Goal: Task Accomplishment & Management: Manage account settings

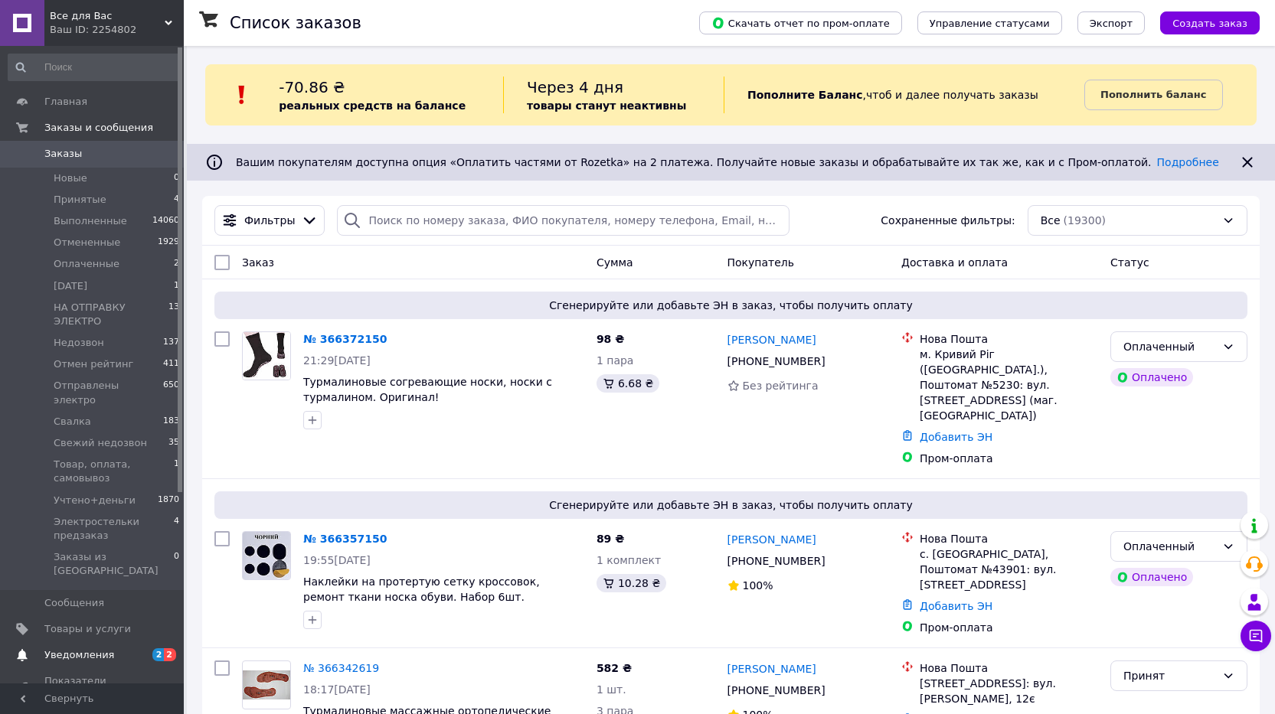
click at [75, 648] on span "Уведомления" at bounding box center [79, 655] width 70 height 14
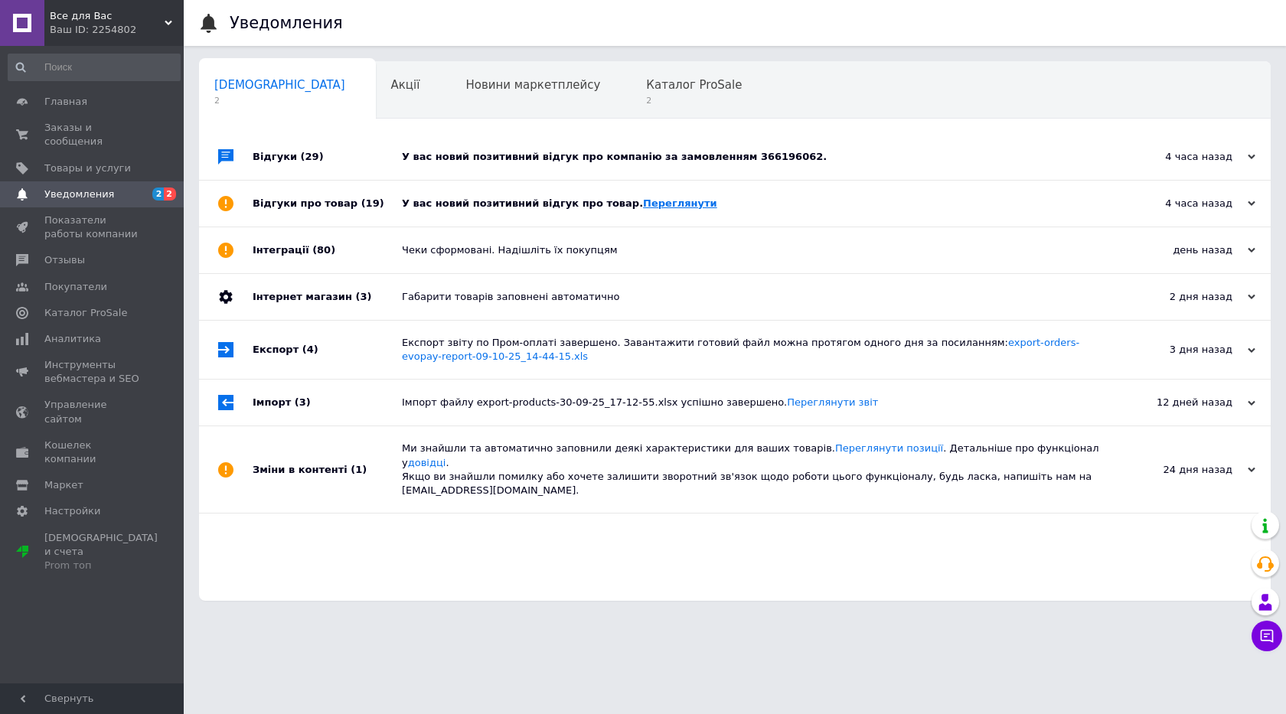
click at [643, 206] on link "Переглянути" at bounding box center [680, 203] width 74 height 11
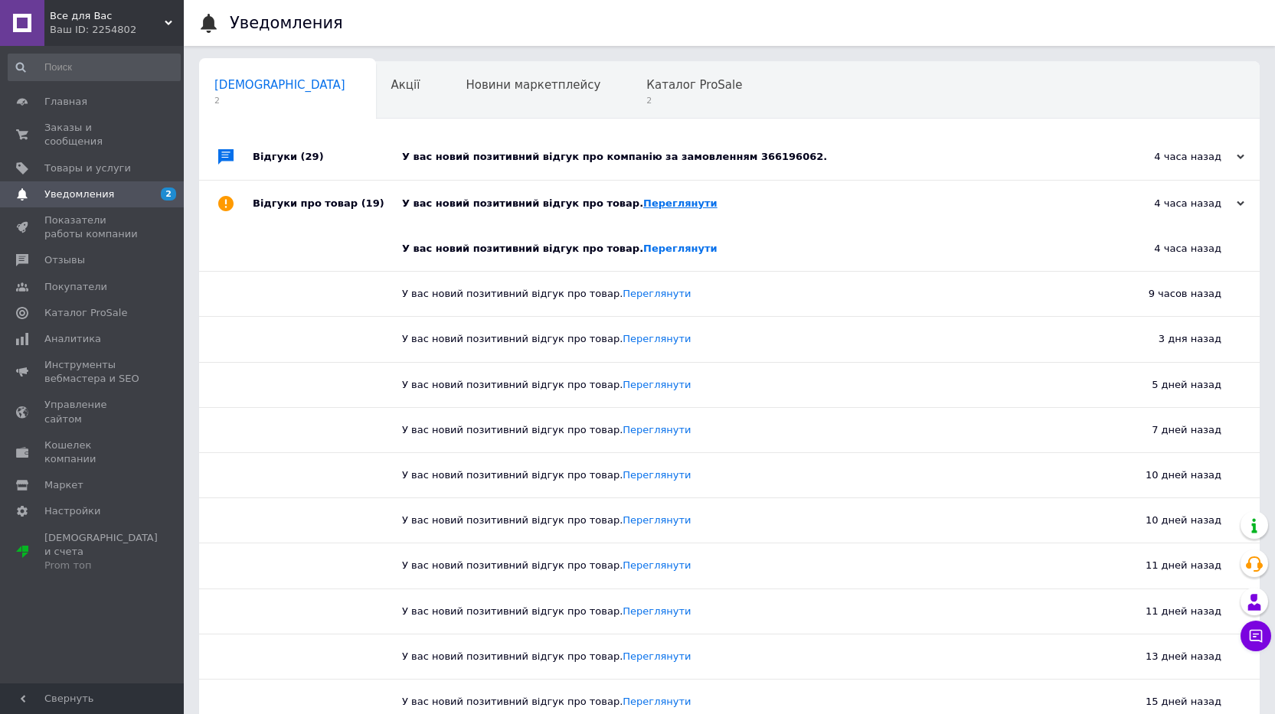
click at [643, 204] on link "Переглянути" at bounding box center [680, 203] width 74 height 11
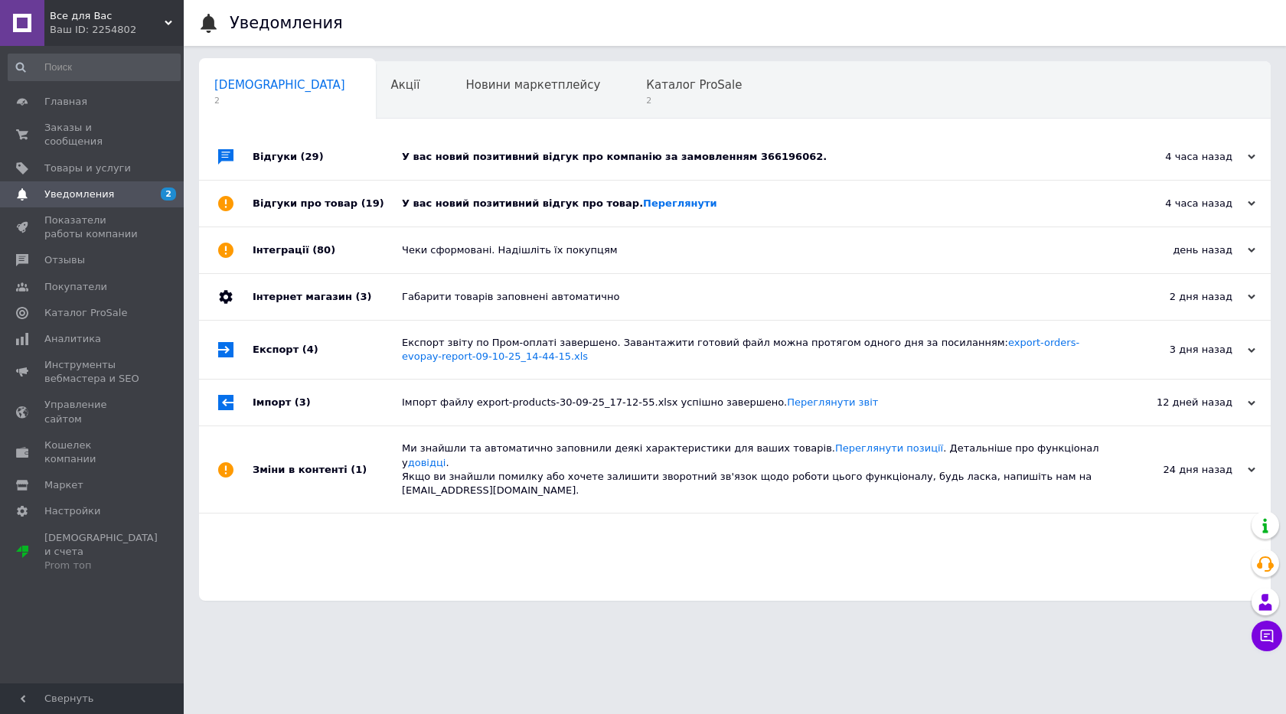
click at [606, 156] on div "У вас новий позитивний відгук про компанію за замовленням 366196062." at bounding box center [752, 157] width 701 height 14
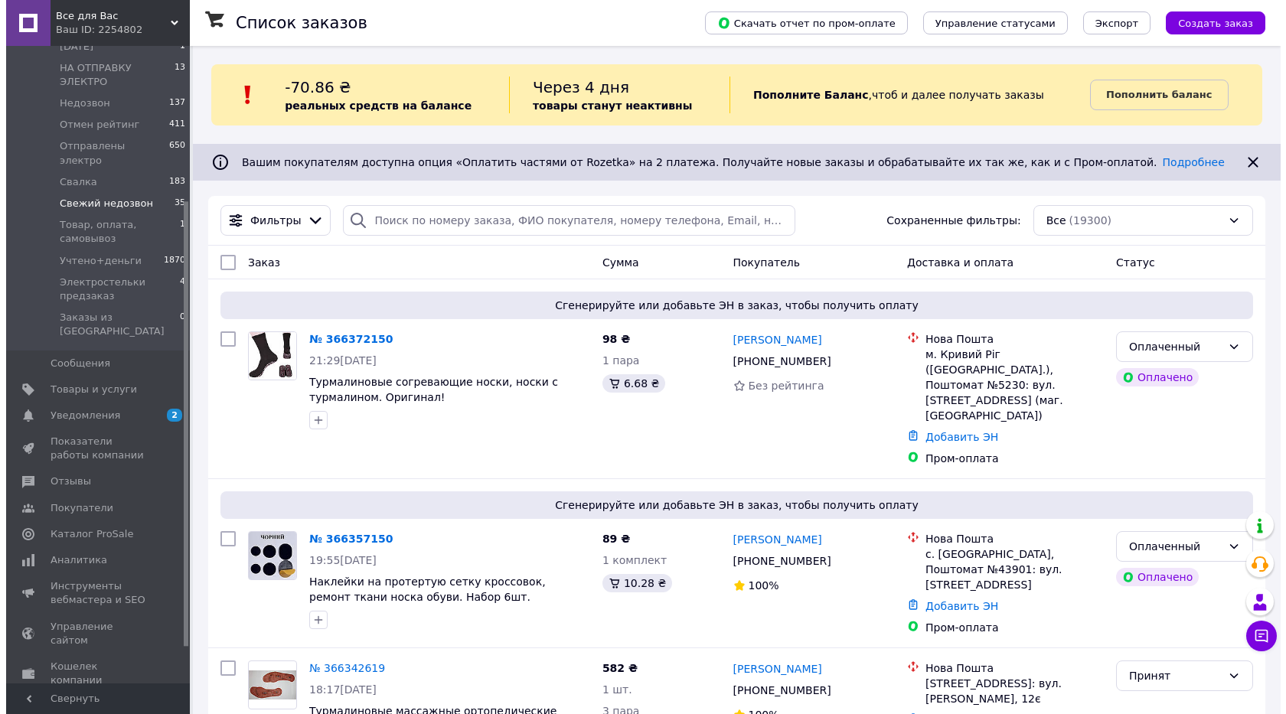
scroll to position [221, 0]
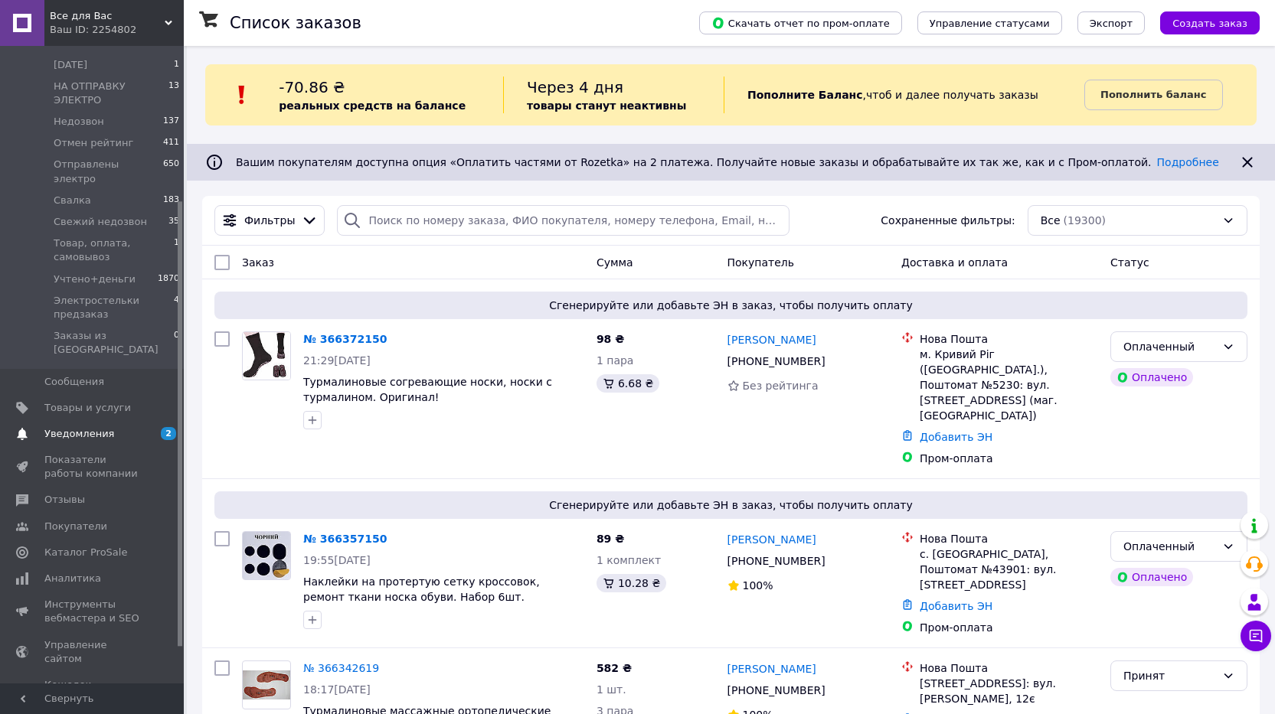
click at [82, 427] on span "Уведомления" at bounding box center [79, 434] width 70 height 14
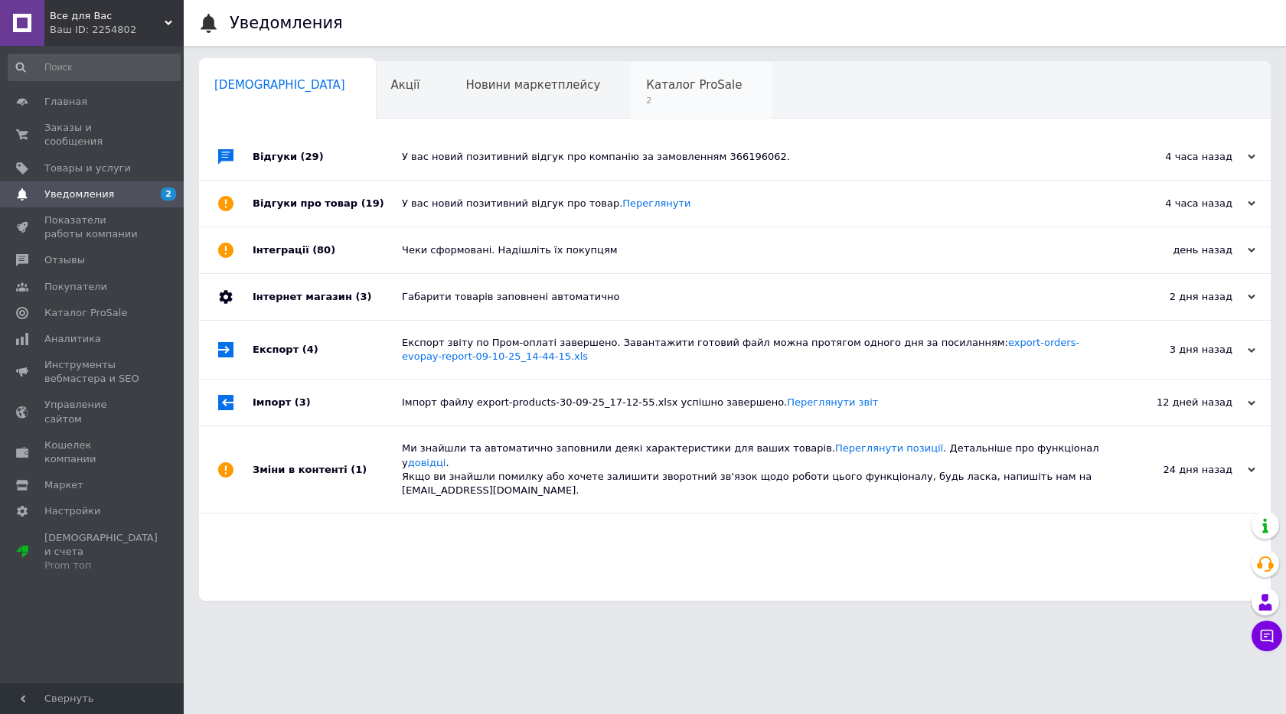
click at [646, 90] on span "Каталог ProSale" at bounding box center [694, 85] width 96 height 14
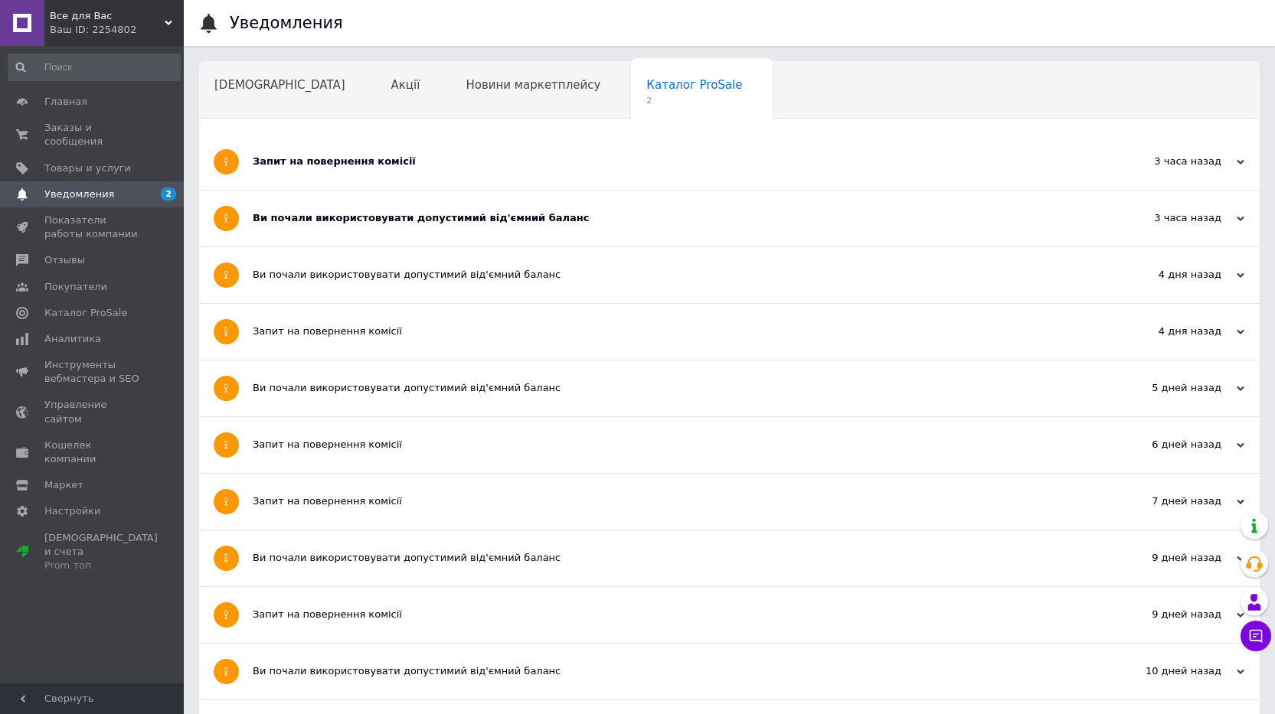
click at [373, 165] on div "Запит на повернення комісії" at bounding box center [672, 162] width 838 height 14
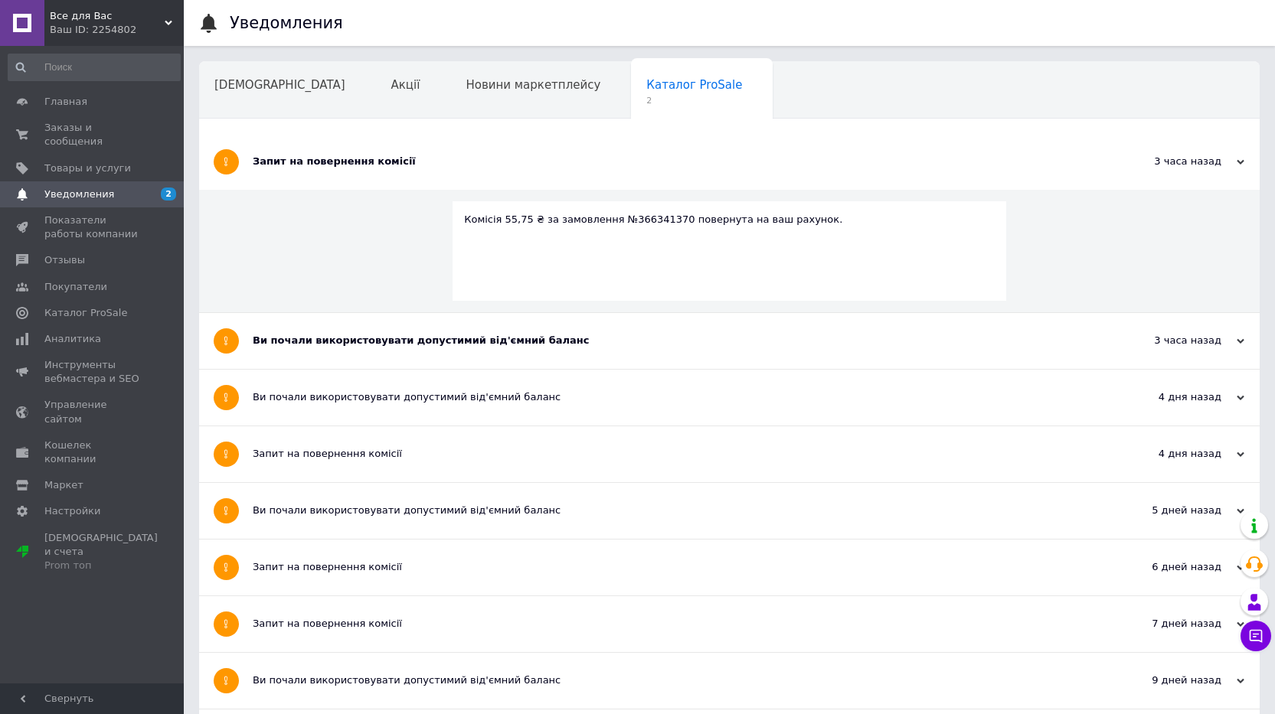
click at [373, 165] on div "Запит на повернення комісії" at bounding box center [672, 162] width 838 height 14
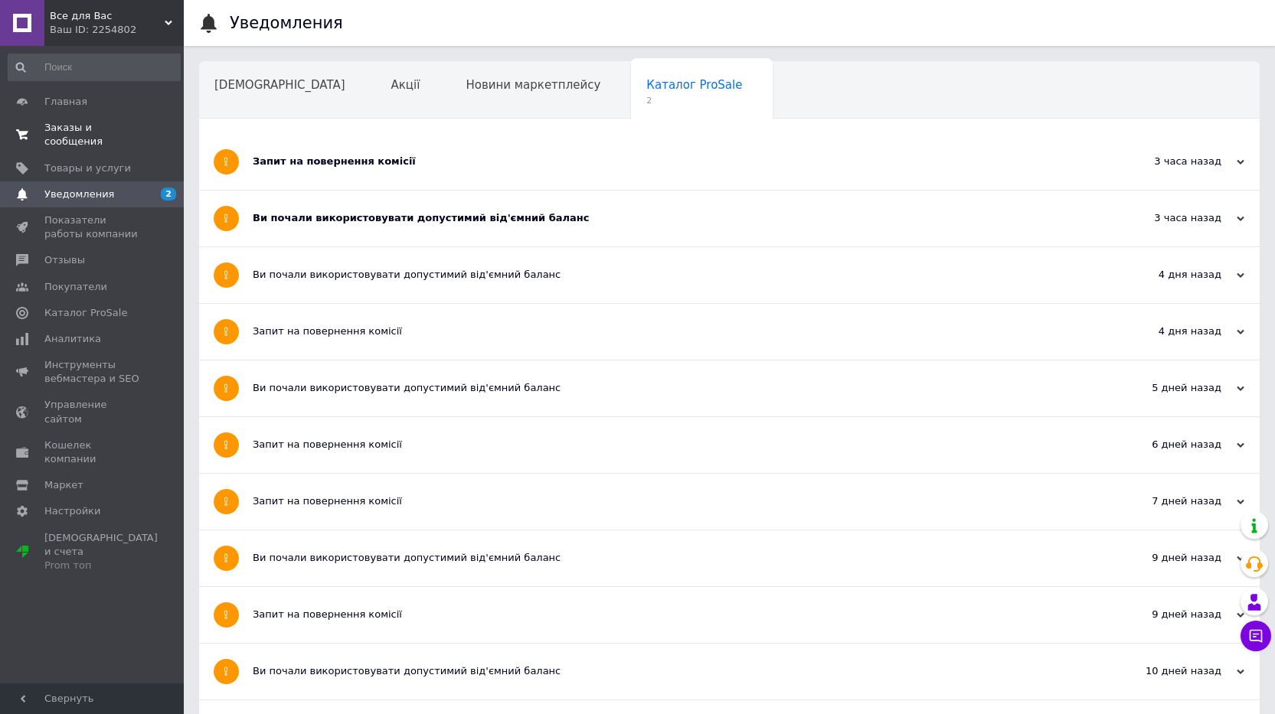
click at [61, 134] on span "Заказы и сообщения" at bounding box center [92, 135] width 97 height 28
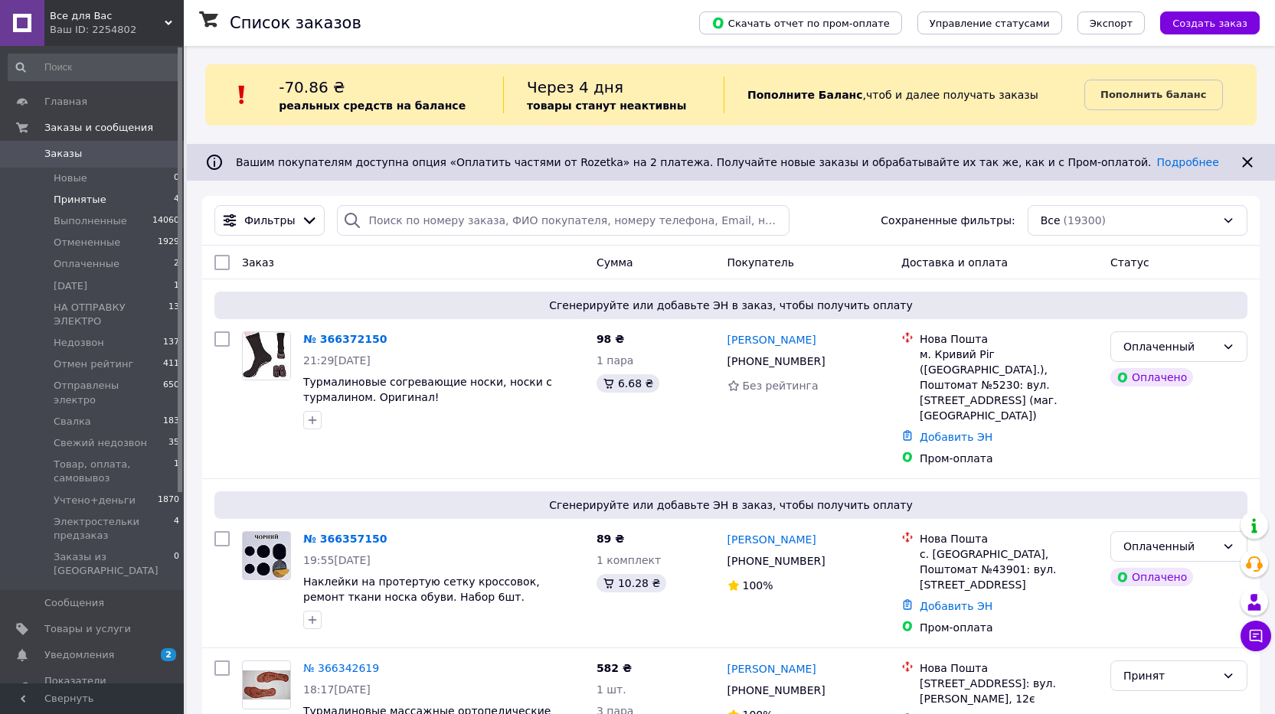
click at [70, 201] on span "Принятые" at bounding box center [80, 200] width 53 height 14
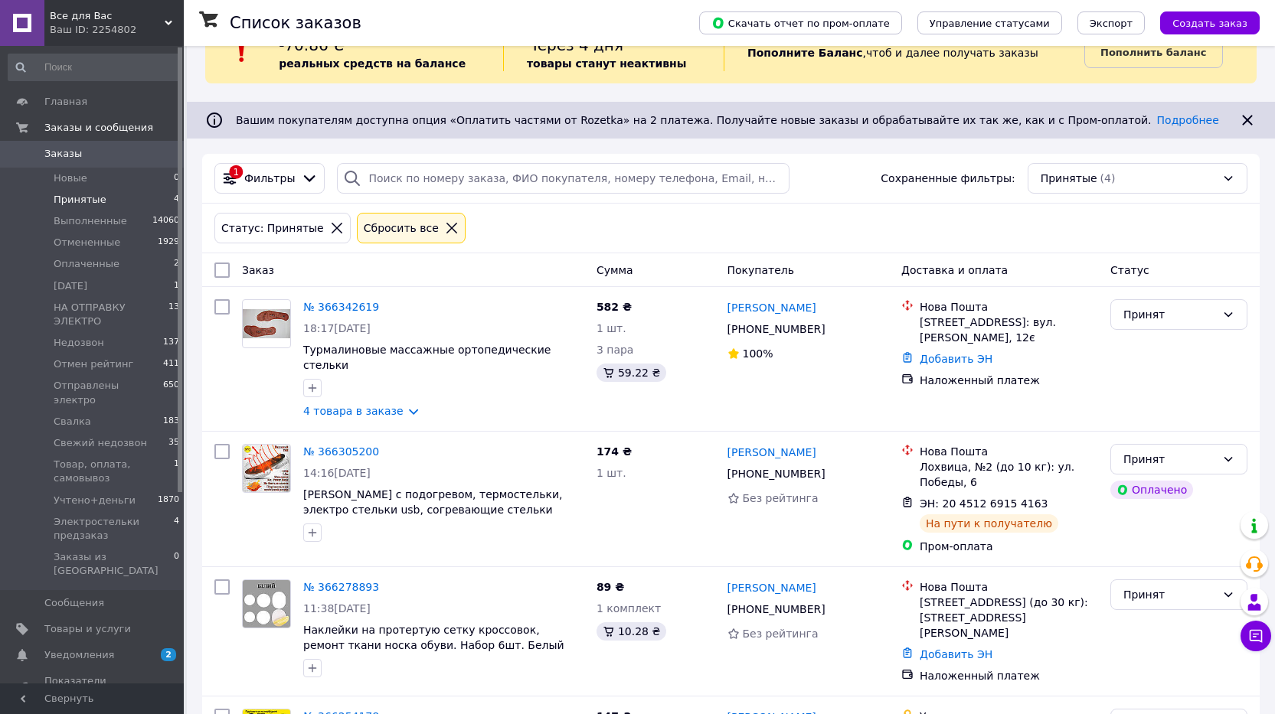
scroll to position [154, 0]
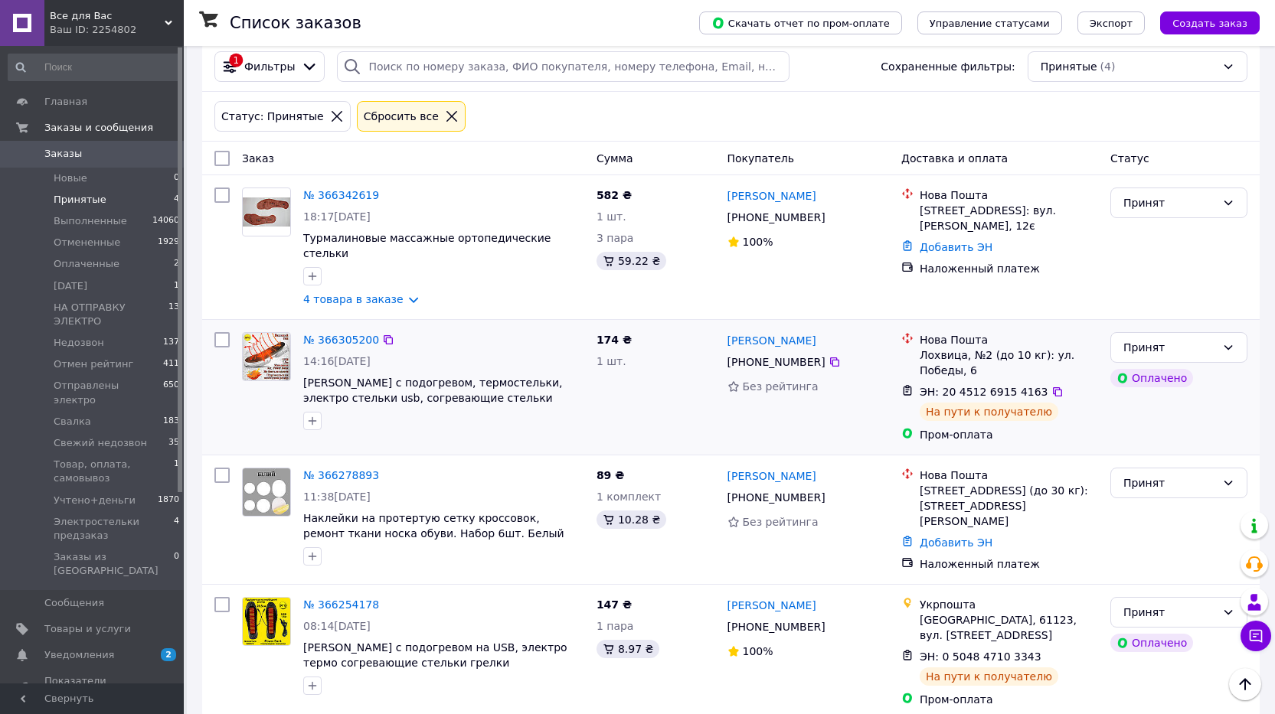
click at [217, 332] on input "checkbox" at bounding box center [221, 339] width 15 height 15
checkbox input "true"
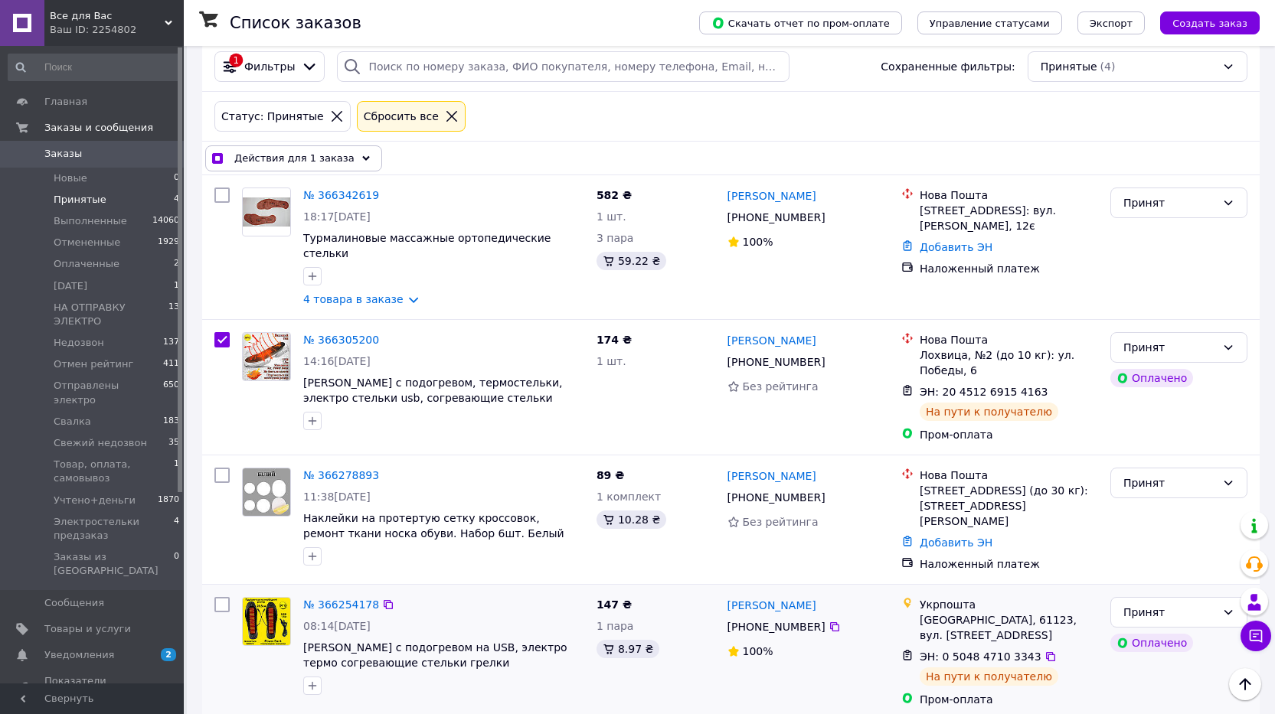
click at [220, 597] on input "checkbox" at bounding box center [221, 604] width 15 height 15
checkbox input "true"
click at [329, 154] on span "Действия для 2 заказов" at bounding box center [297, 158] width 126 height 15
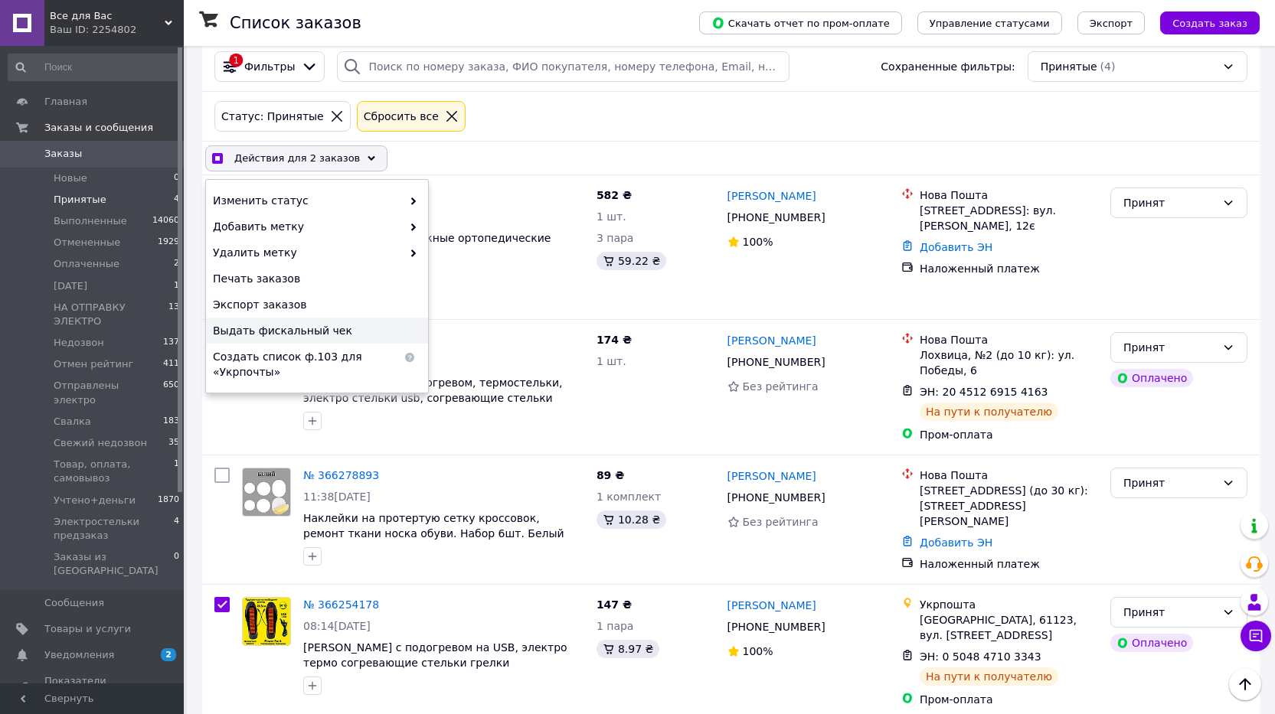
click at [300, 327] on span "Выдать фискальный чек" at bounding box center [315, 330] width 204 height 15
checkbox input "true"
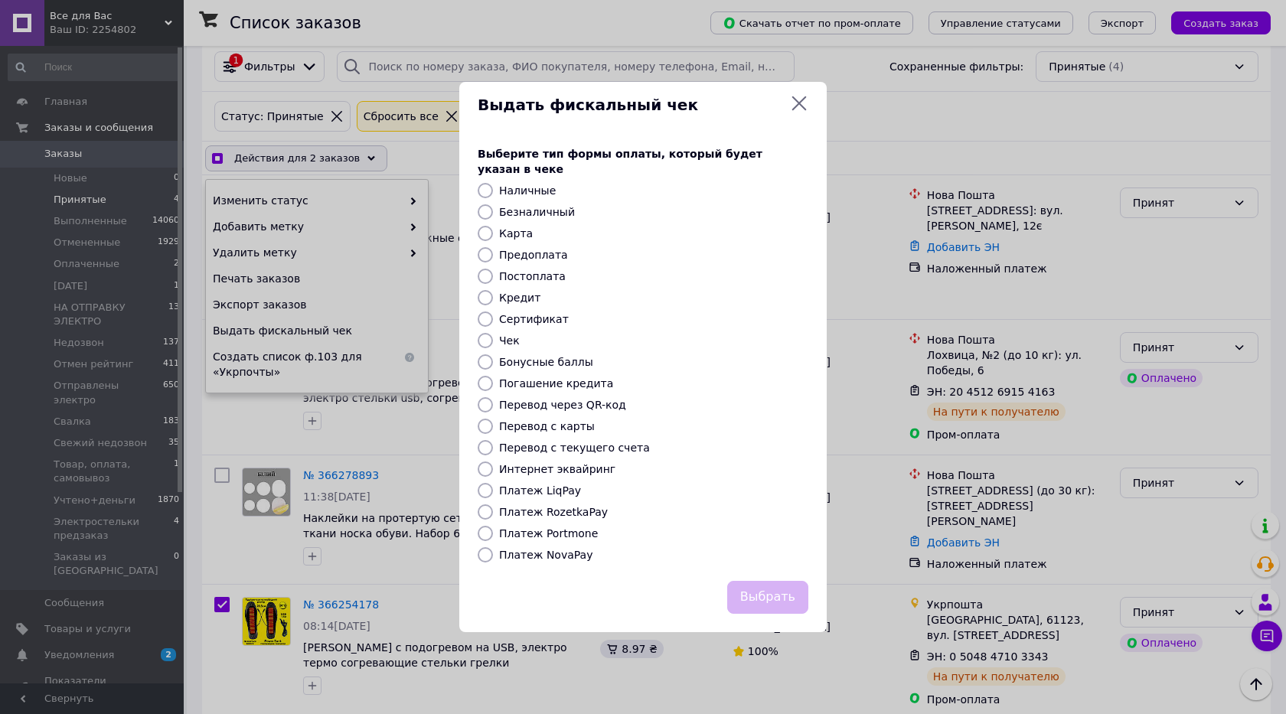
click at [534, 511] on label "Платеж RozetkaPay" at bounding box center [553, 512] width 109 height 12
click at [493, 511] on input "Платеж RozetkaPay" at bounding box center [485, 512] width 15 height 15
radio input "true"
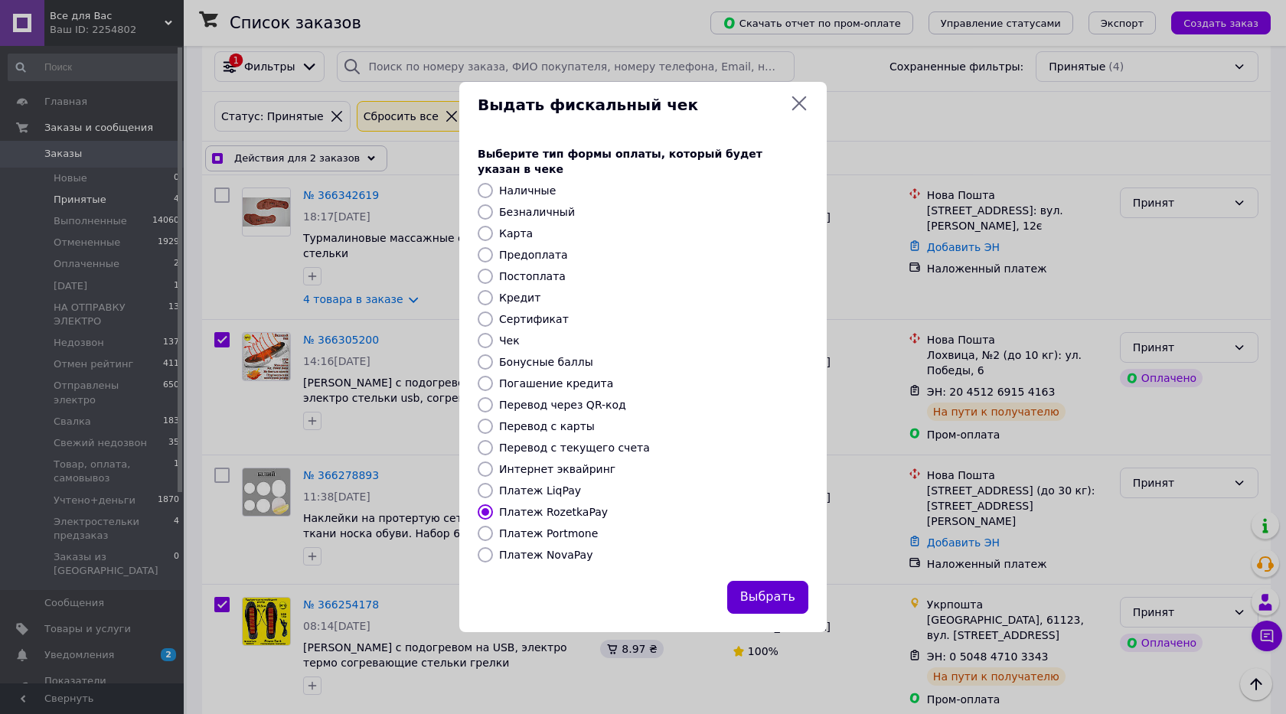
click at [779, 590] on button "Выбрать" at bounding box center [767, 597] width 81 height 33
checkbox input "true"
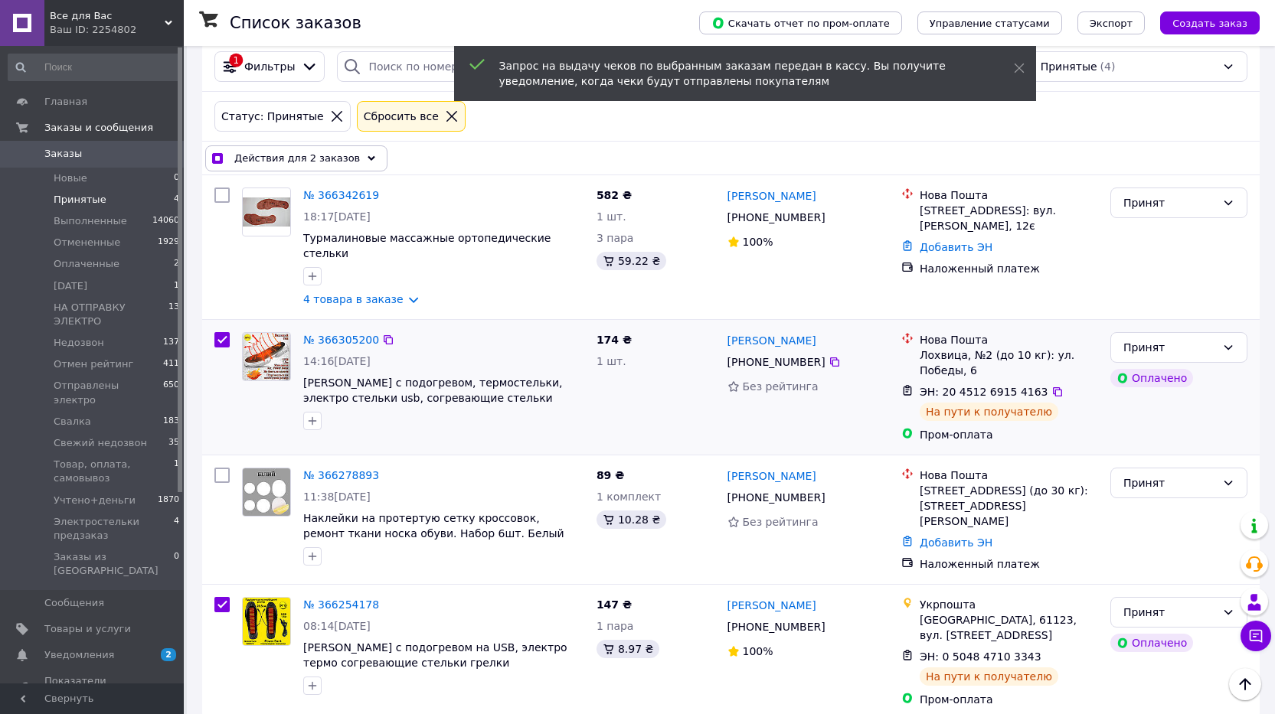
click at [218, 332] on input "checkbox" at bounding box center [221, 339] width 15 height 15
checkbox input "false"
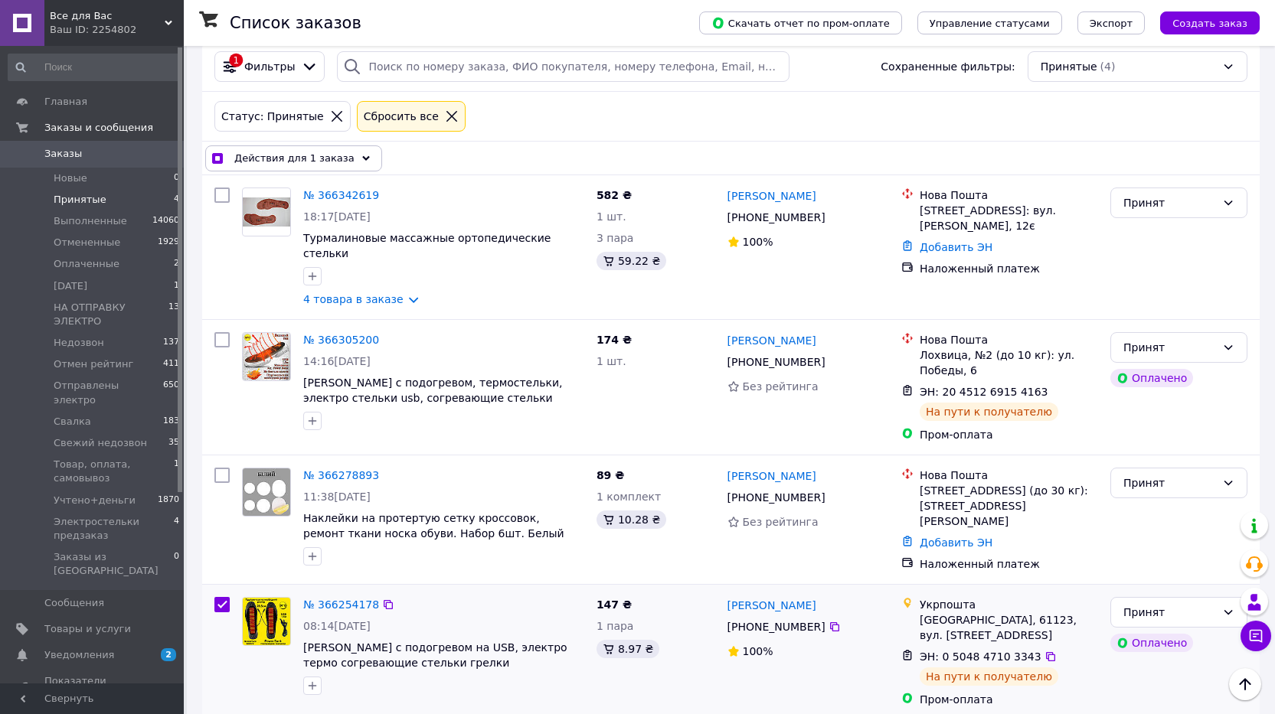
click at [220, 591] on div at bounding box center [222, 652] width 28 height 122
checkbox input "true"
click at [91, 458] on span "Товар, оплата, самовывоз" at bounding box center [114, 472] width 120 height 28
checkbox input "false"
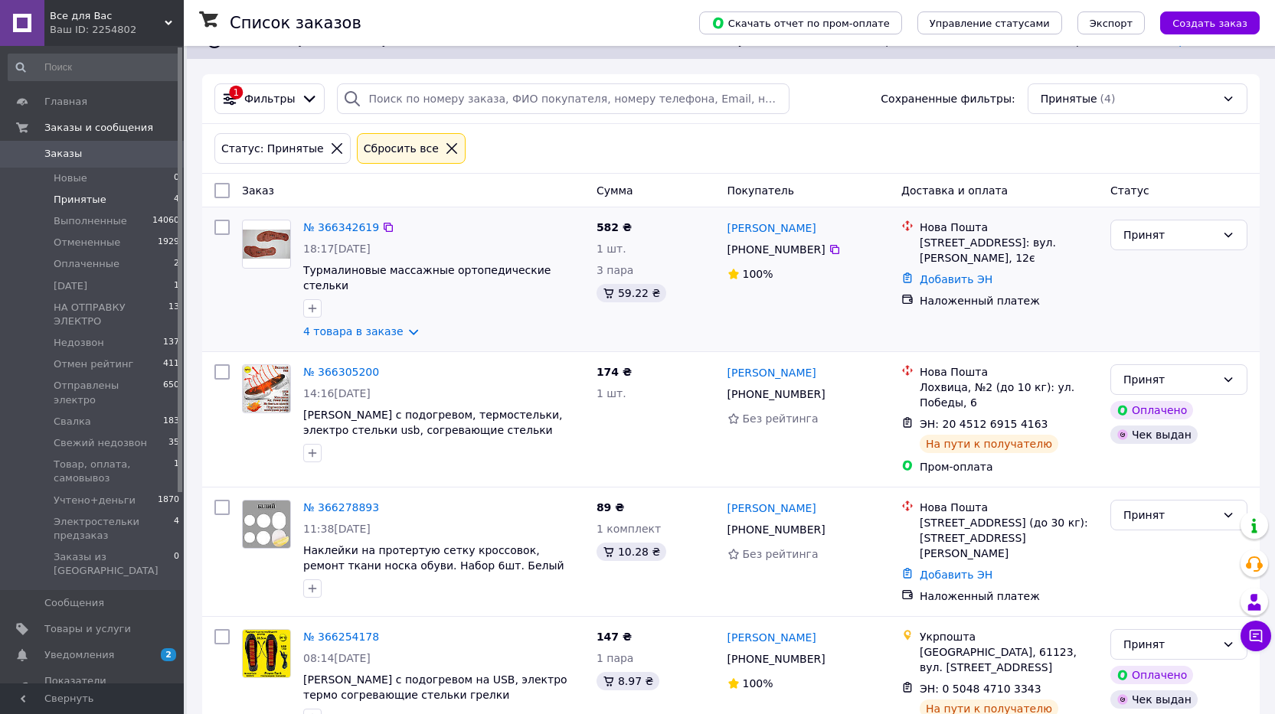
scroll to position [154, 0]
